Goal: Find contact information: Find contact information

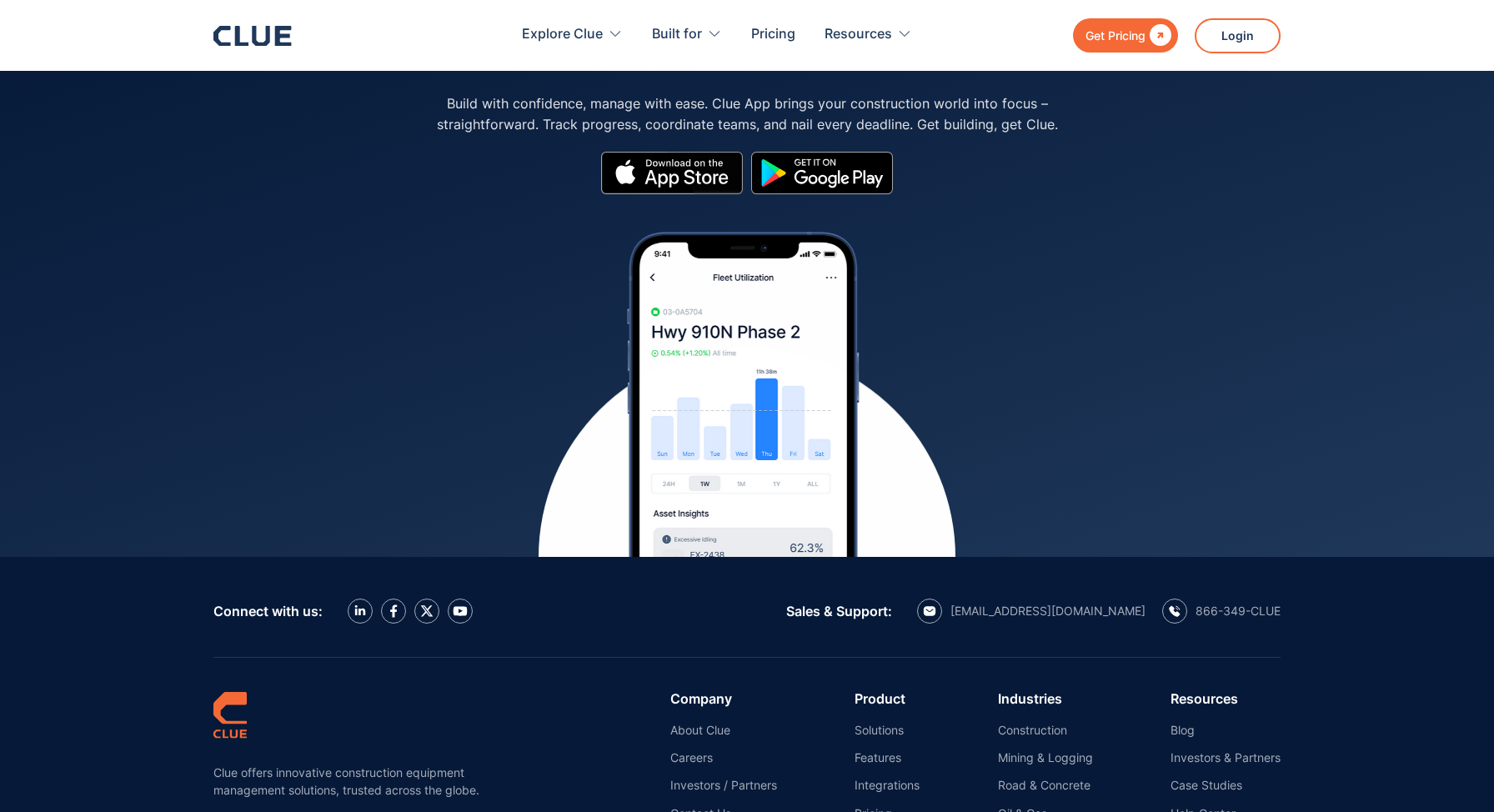
scroll to position [7495, 0]
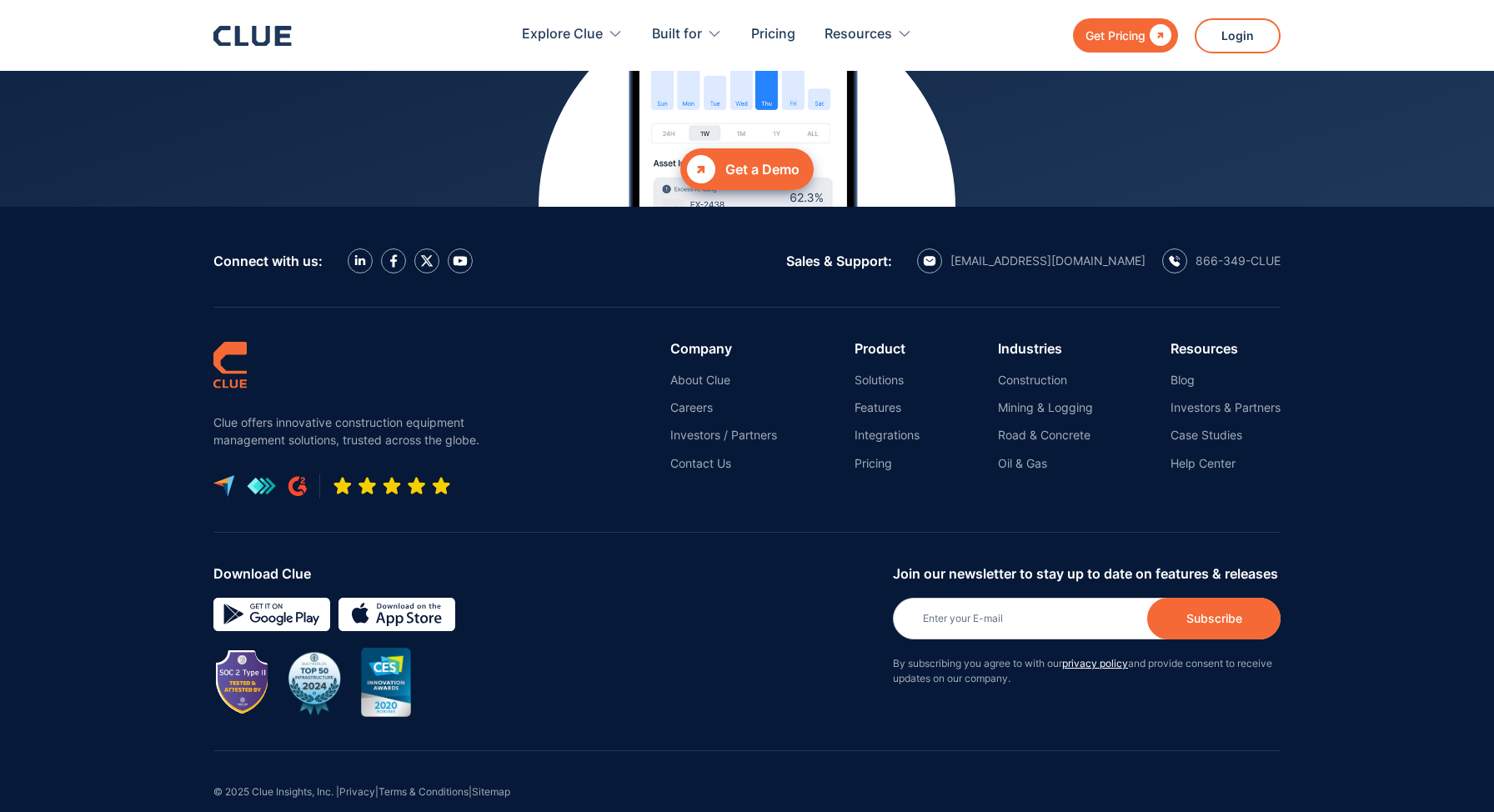
click at [1198, 386] on ul "Blog Investors & Partners Case Studies Help Center" at bounding box center [1225, 422] width 110 height 99
click at [1184, 400] on link "Investors & Partners" at bounding box center [1225, 407] width 110 height 15
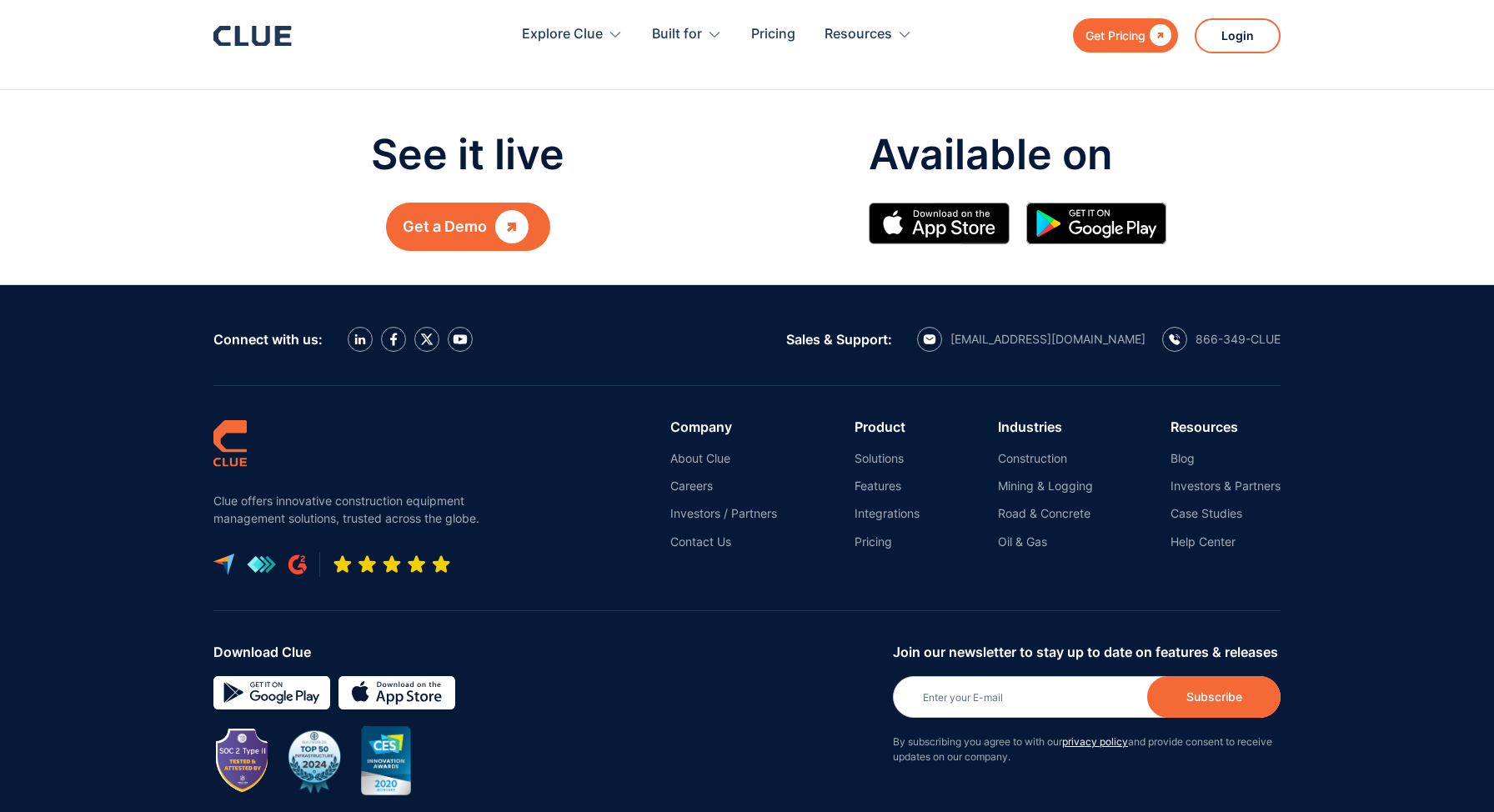
scroll to position [3607, 0]
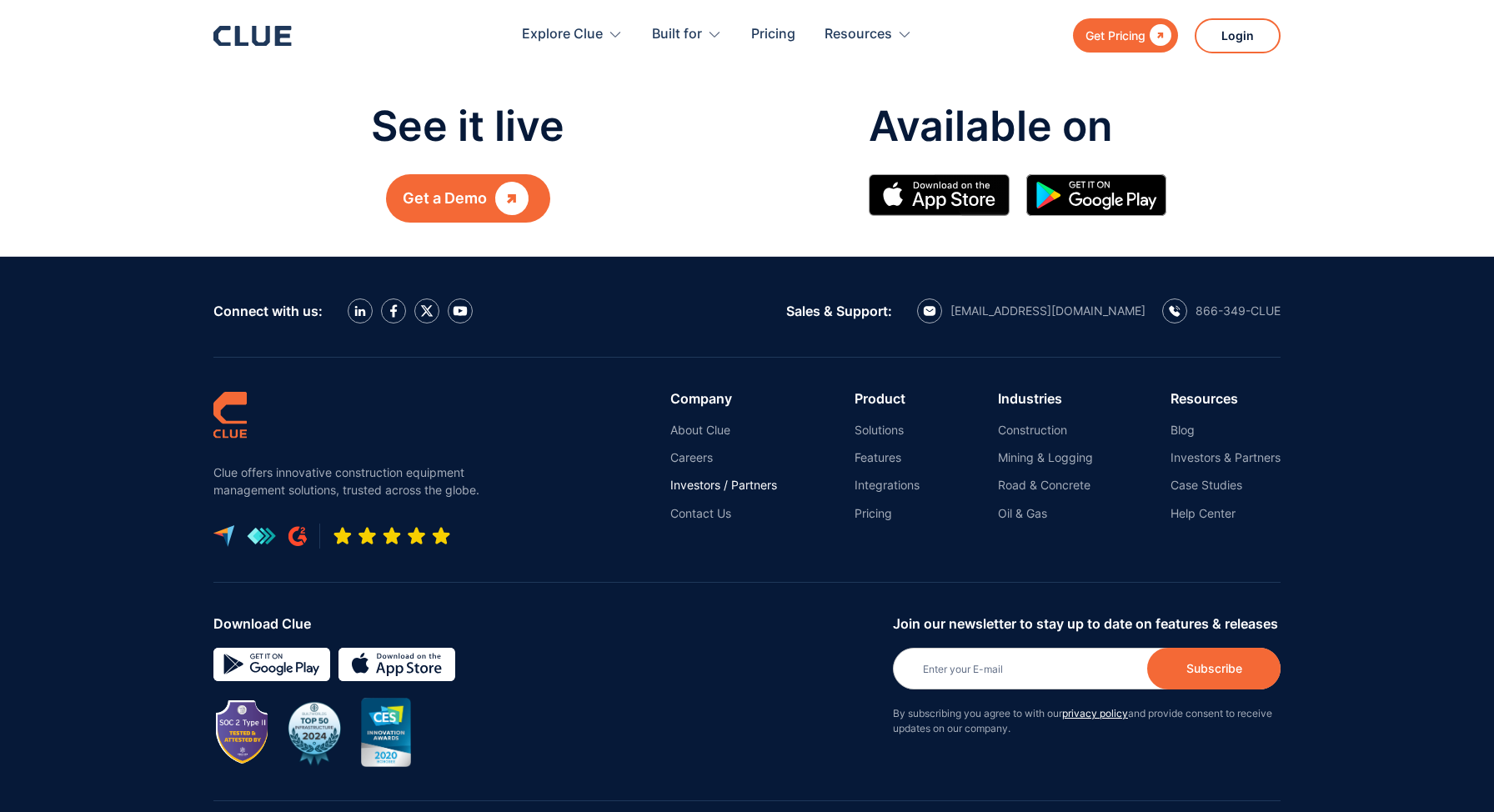
click at [696, 491] on link "Investors / Partners" at bounding box center [723, 484] width 107 height 15
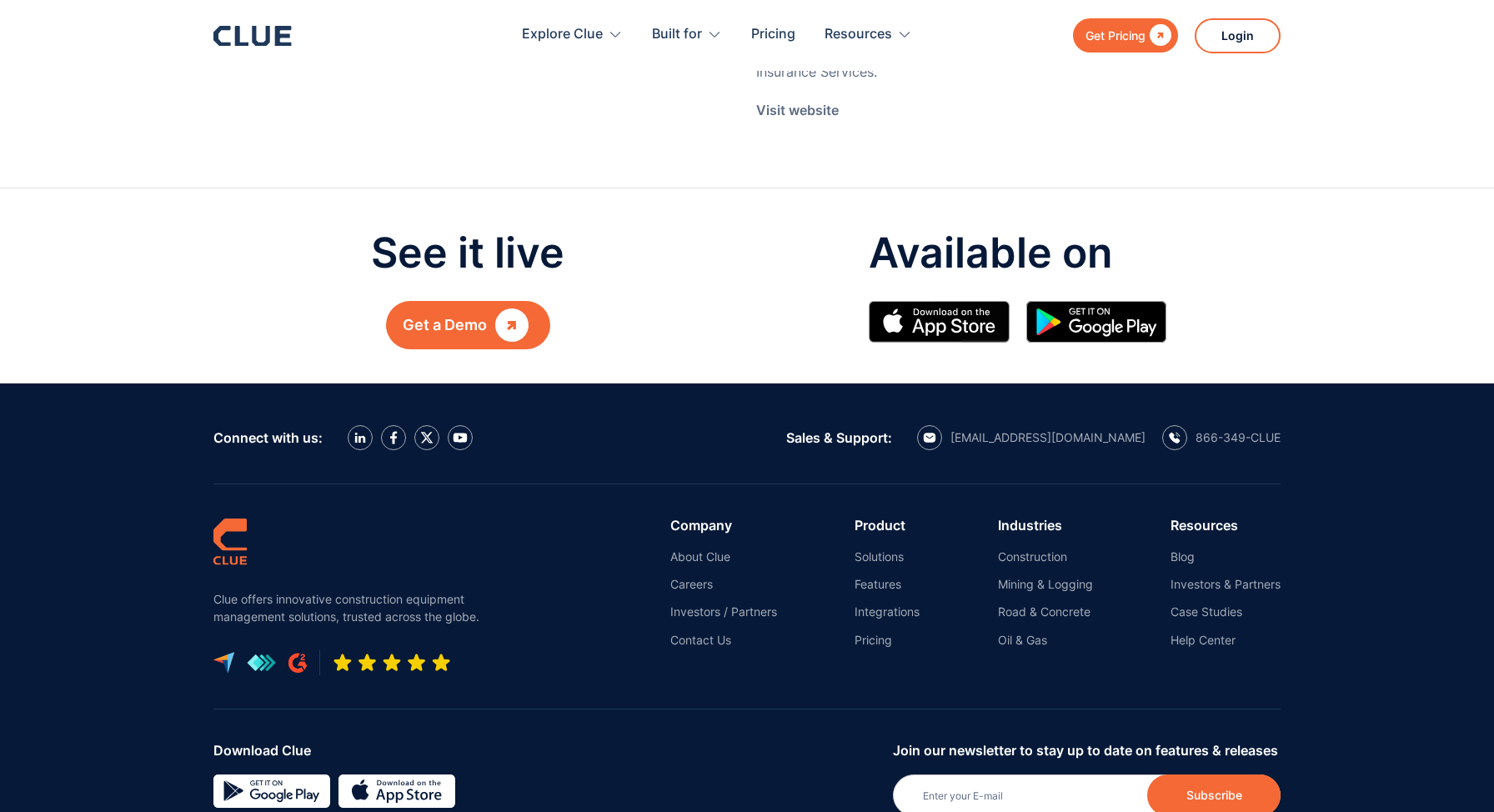
scroll to position [3687, 0]
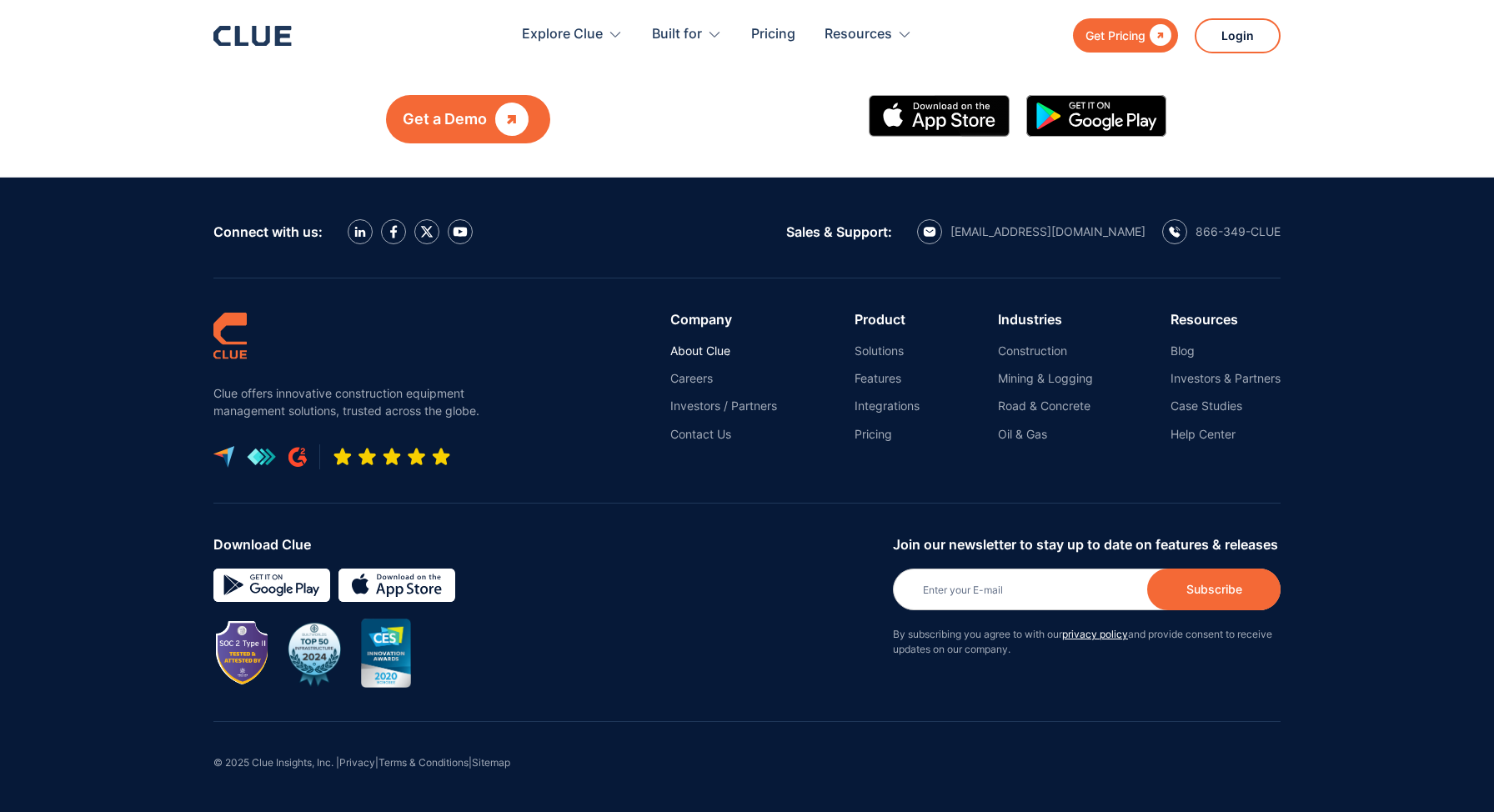
click at [694, 351] on link "About Clue" at bounding box center [723, 351] width 107 height 15
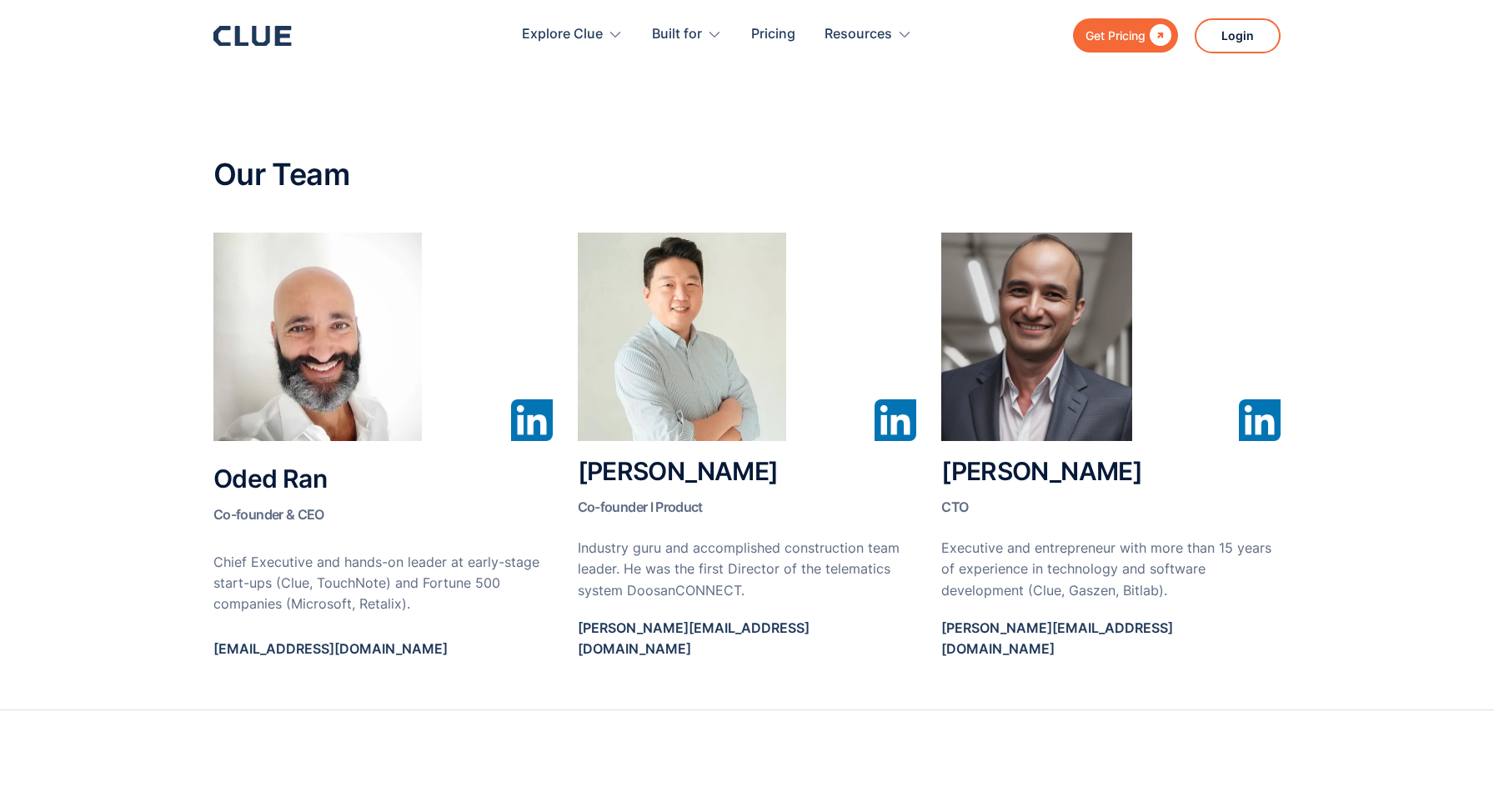
scroll to position [779, 0]
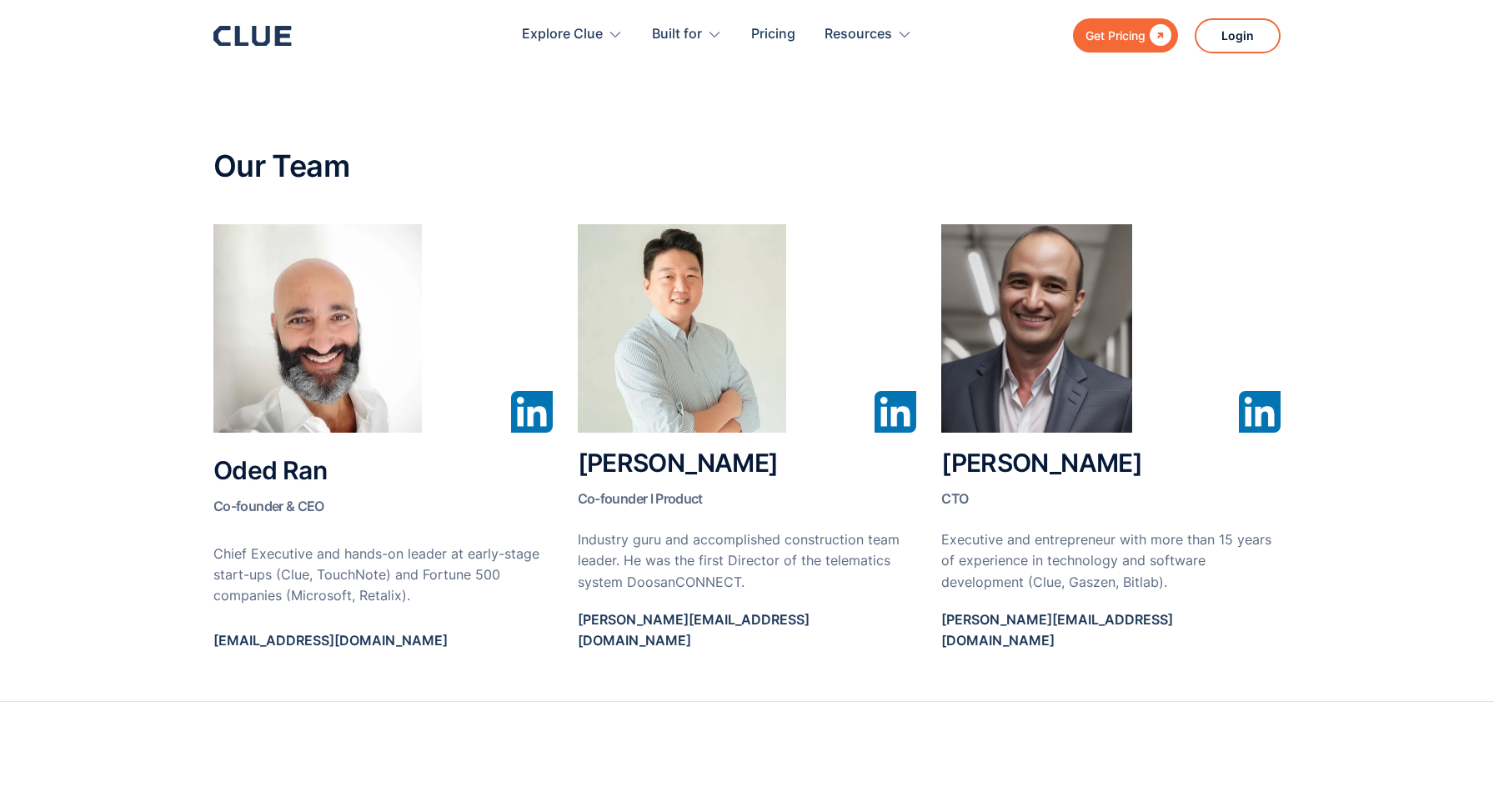
click at [903, 421] on img at bounding box center [895, 411] width 41 height 41
click at [896, 406] on img at bounding box center [895, 411] width 41 height 41
click at [668, 468] on h2 "Jayden Chang Co-founder l Product" at bounding box center [747, 481] width 339 height 63
click at [884, 405] on img at bounding box center [895, 411] width 41 height 41
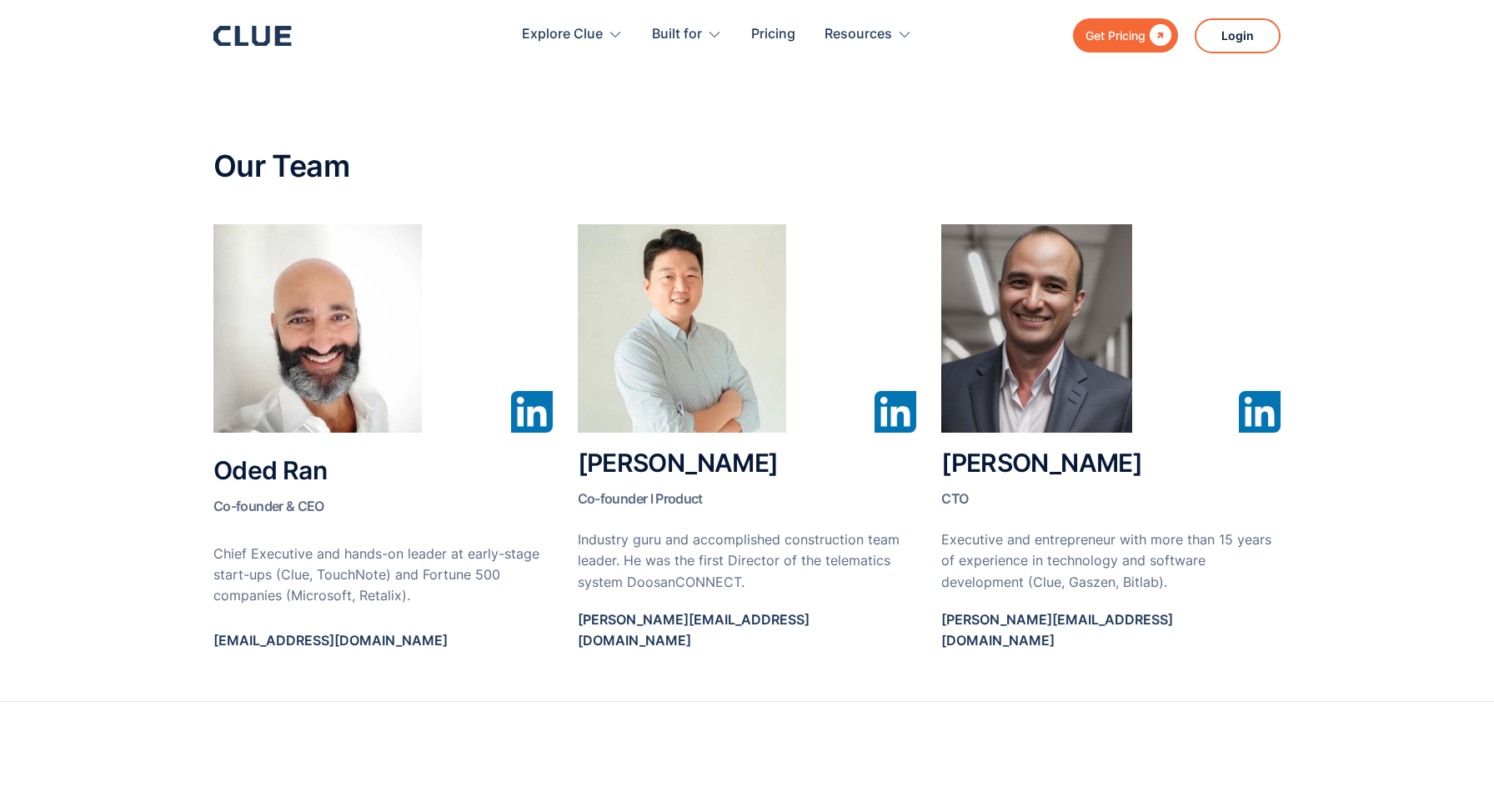
click at [884, 405] on img at bounding box center [895, 411] width 41 height 41
click at [693, 459] on h2 "Jayden Chang Co-founder l Product" at bounding box center [747, 481] width 339 height 63
copy h2 "Jayden Chang"
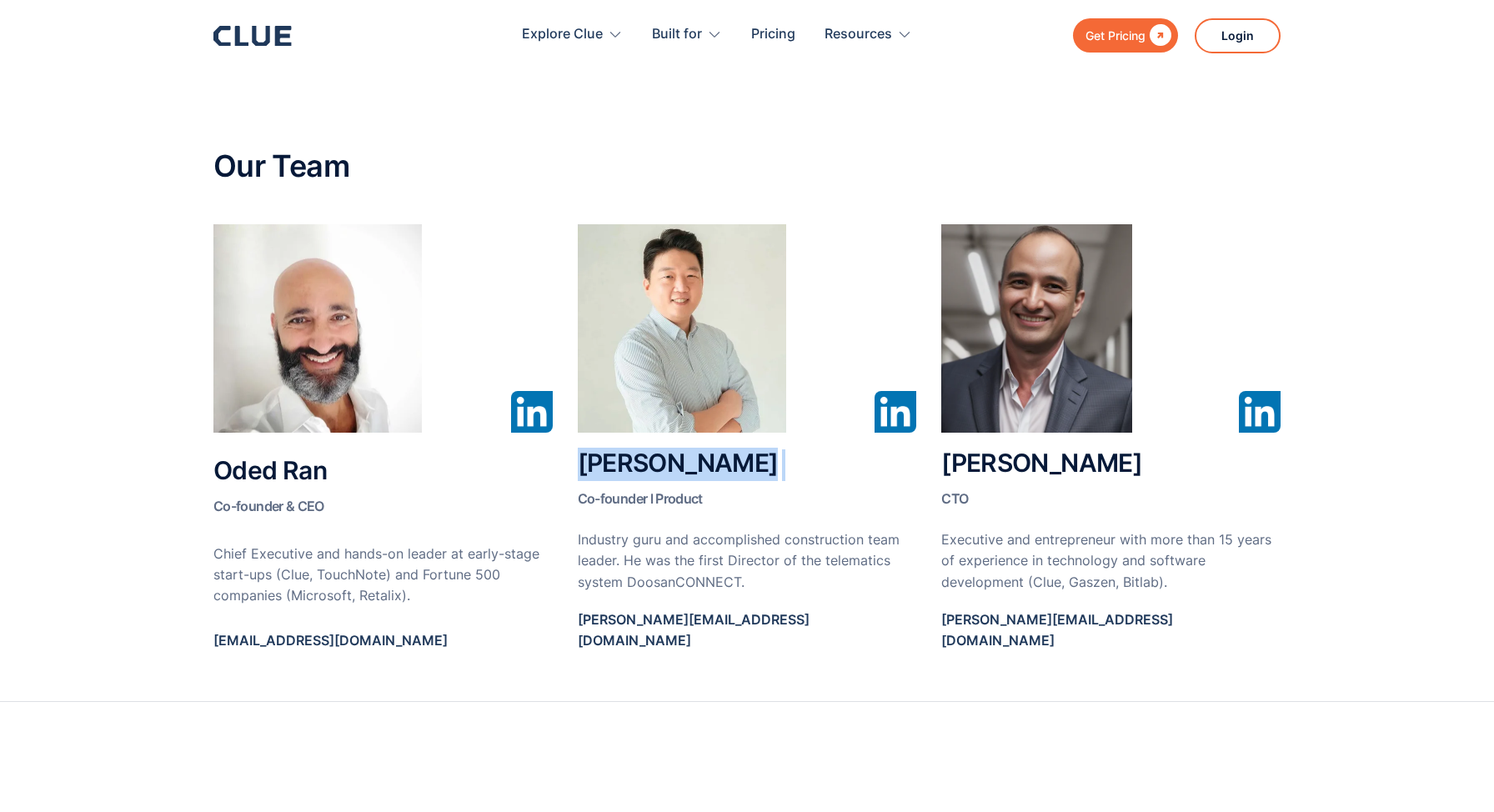
click at [532, 402] on img at bounding box center [531, 411] width 41 height 41
